Goal: Task Accomplishment & Management: Manage account settings

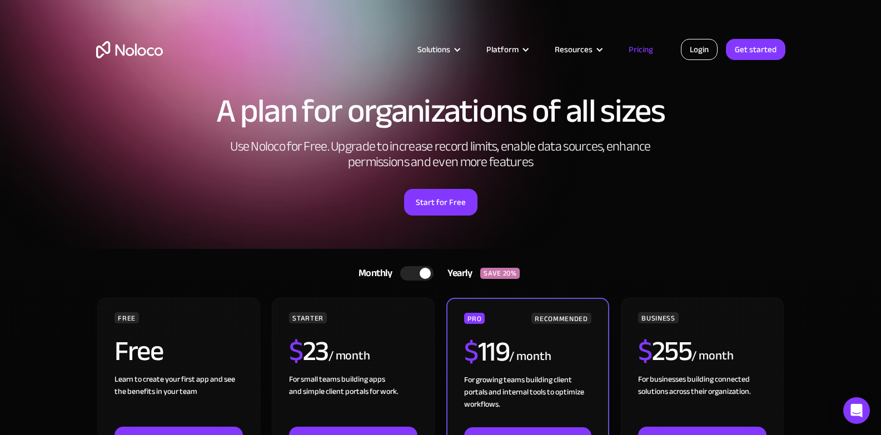
click at [698, 51] on link "Login" at bounding box center [699, 49] width 37 height 21
